Goal: Check status: Check status

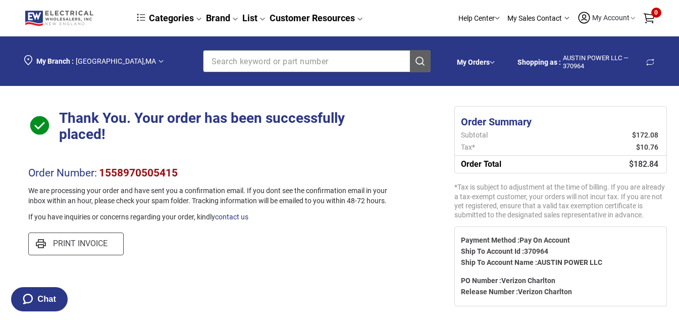
click at [606, 14] on span "My Account Shawn Austin shawn@austinpowerllc.com" at bounding box center [610, 18] width 39 height 8
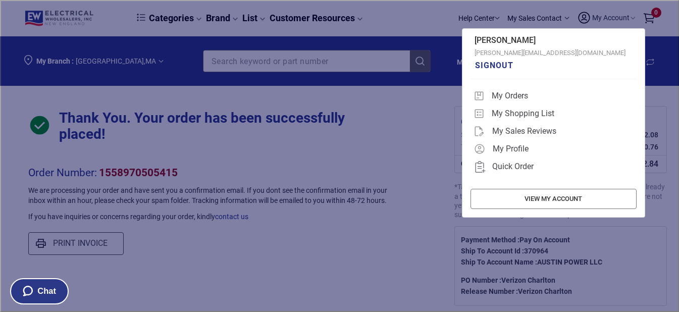
click at [502, 93] on span "My Orders" at bounding box center [510, 95] width 44 height 17
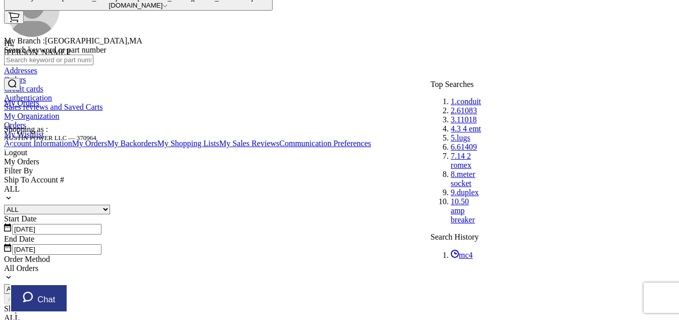
scroll to position [84, 0]
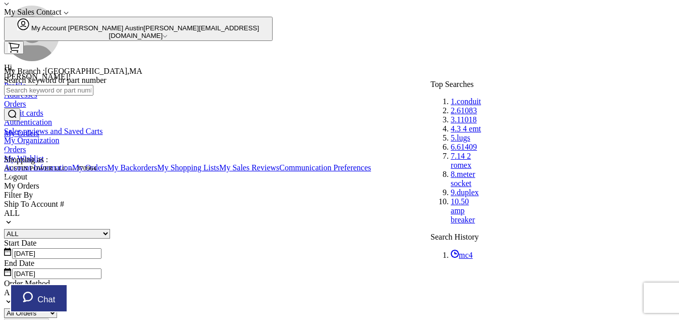
click at [102, 248] on input "08/27/2025" at bounding box center [56, 253] width 89 height 11
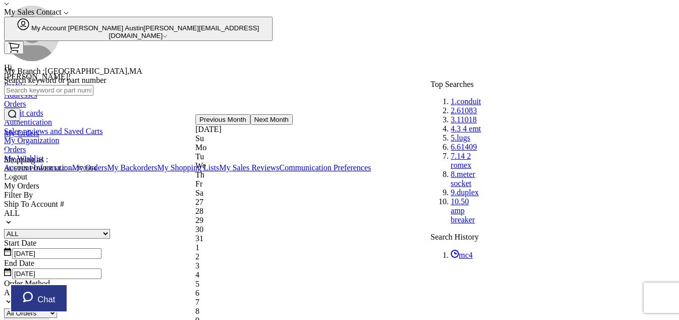
click at [214, 125] on button "Previous Month" at bounding box center [222, 119] width 55 height 11
click at [263, 216] on div "1" at bounding box center [243, 220] width 97 height 9
type input "07/01/2025"
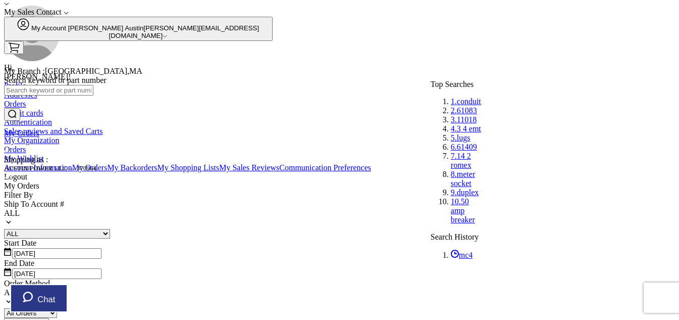
click at [49, 318] on button "Apply Filters" at bounding box center [26, 323] width 45 height 11
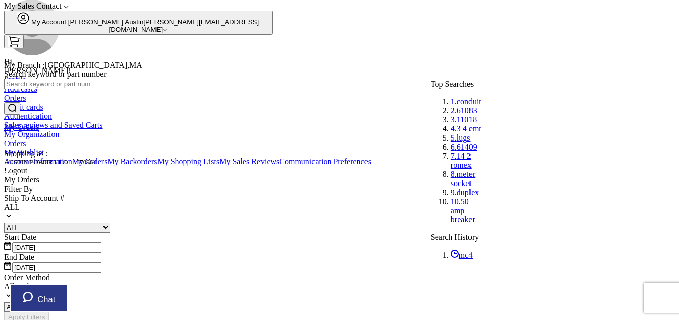
scroll to position [168, 0]
